Goal: Task Accomplishment & Management: Manage account settings

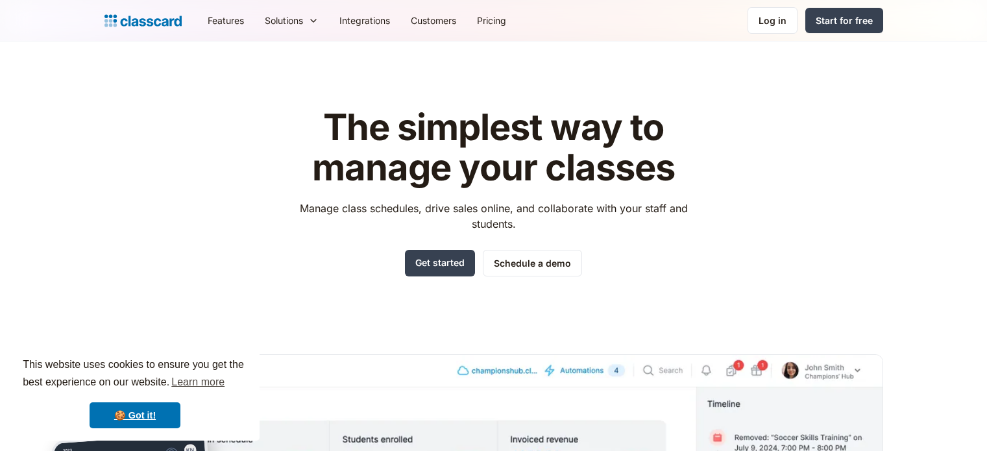
click at [783, 23] on div "Log in" at bounding box center [772, 21] width 28 height 14
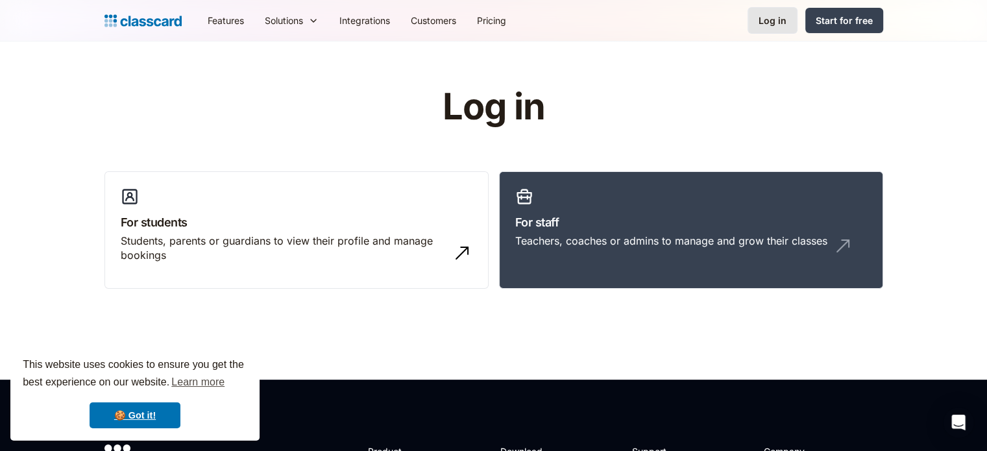
click at [760, 22] on div "Log in" at bounding box center [772, 21] width 28 height 14
click at [776, 18] on div "Log in" at bounding box center [772, 21] width 28 height 14
click at [132, 415] on link "🍪 Got it!" at bounding box center [135, 415] width 91 height 26
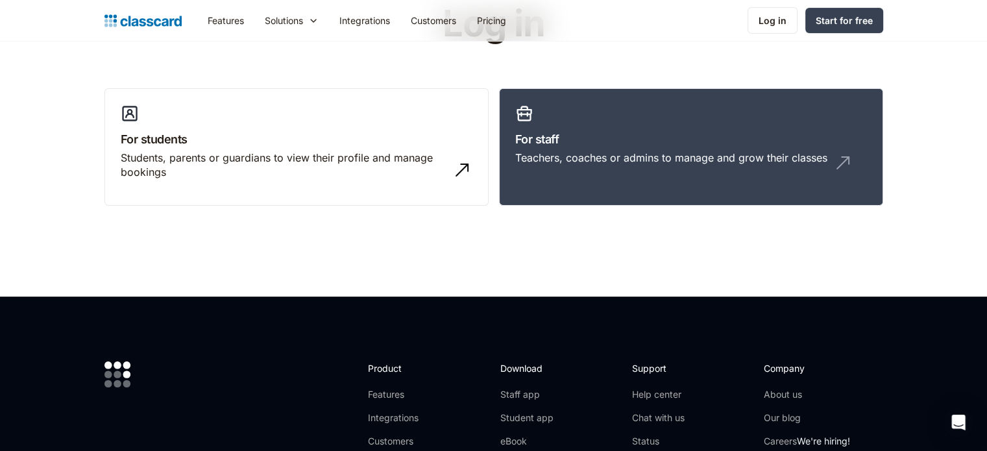
scroll to position [82, 0]
